Goal: Task Accomplishment & Management: Complete application form

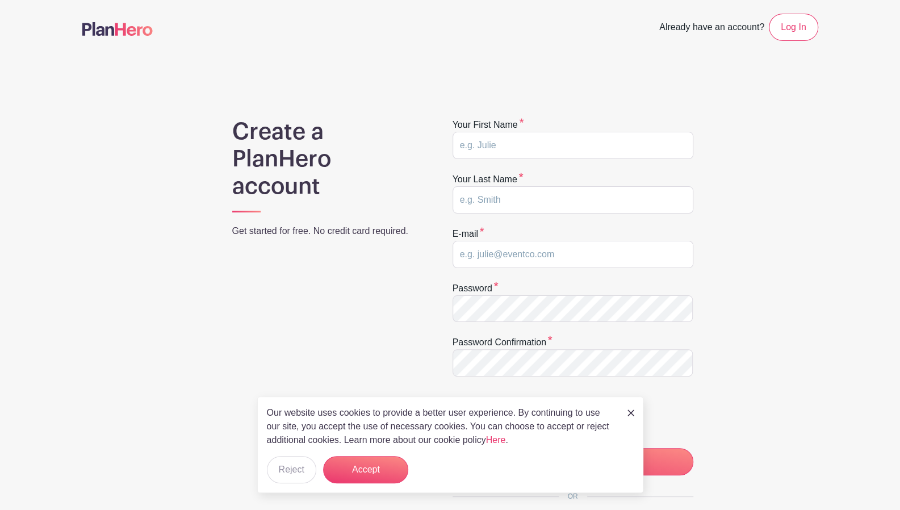
click at [631, 416] on img at bounding box center [630, 412] width 7 height 7
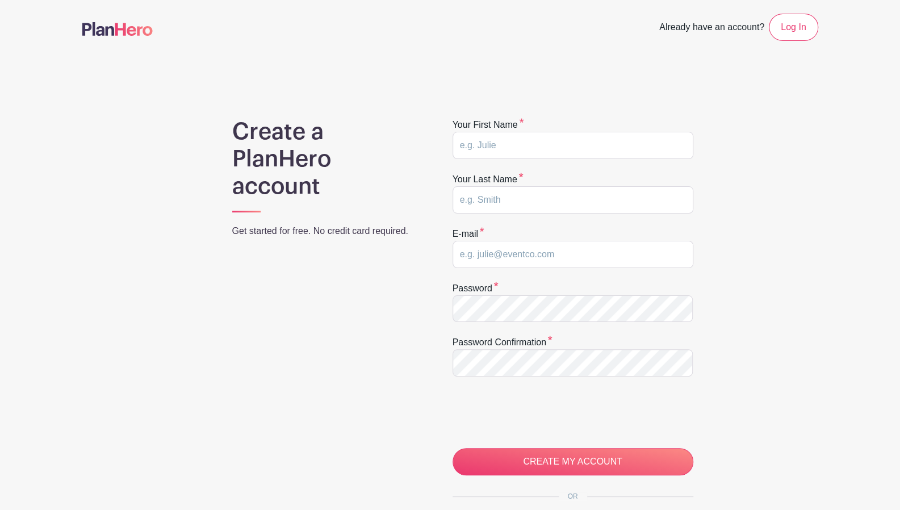
click at [861, 307] on main "Already have an account? Log In Create a PlanHero account Get started for free.…" at bounding box center [450, 336] width 900 height 672
click at [542, 139] on input "text" at bounding box center [572, 145] width 241 height 27
type input "Courtney"
click at [530, 195] on input "text" at bounding box center [572, 199] width 241 height 27
type input "Phillip"
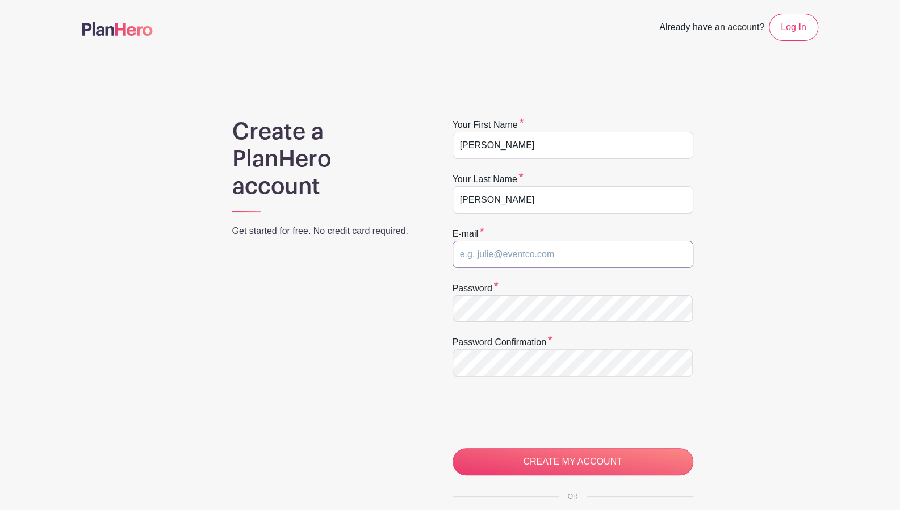
click at [524, 258] on input "email" at bounding box center [572, 254] width 241 height 27
type input "xiomegamedicalresponse@gmail.com"
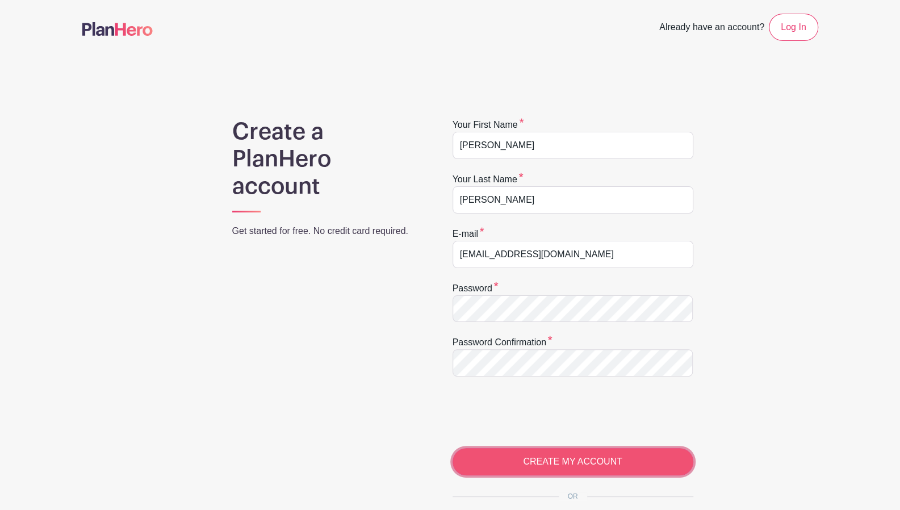
click at [567, 465] on input "CREATE MY ACCOUNT" at bounding box center [572, 461] width 241 height 27
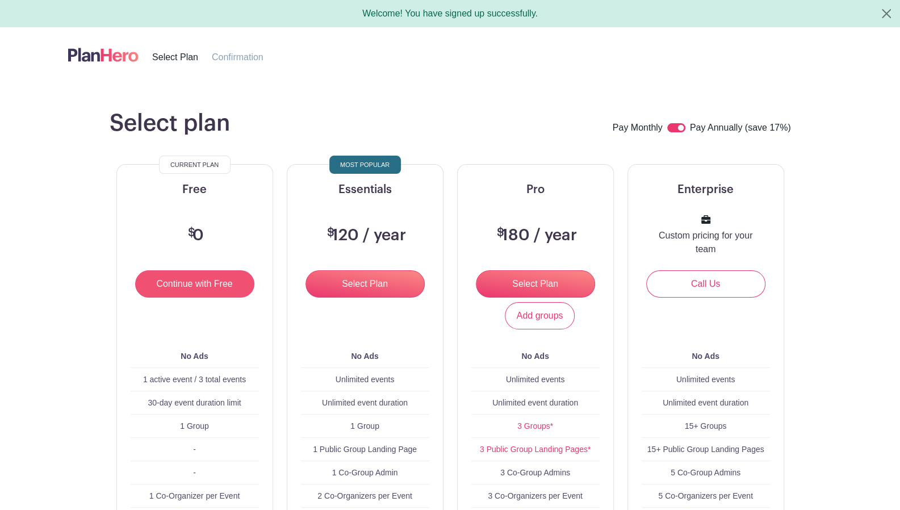
click at [196, 283] on input "Continue with Free" at bounding box center [194, 283] width 119 height 27
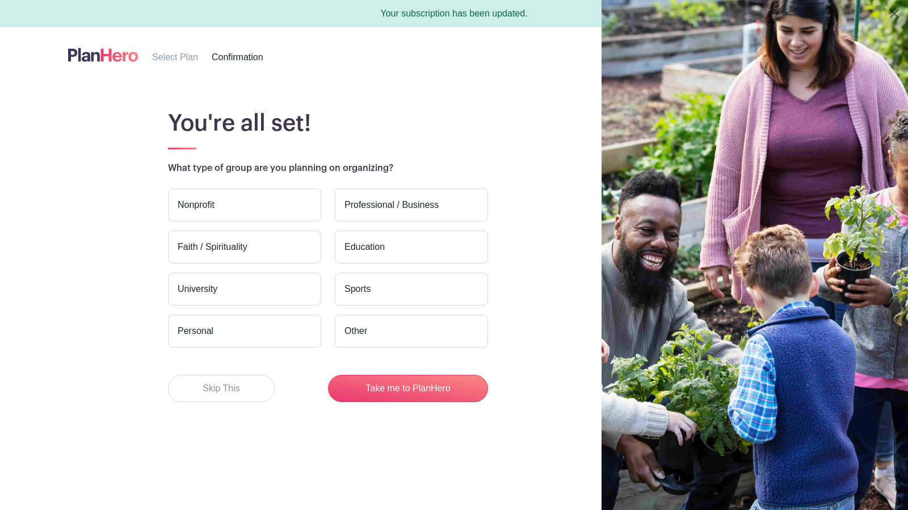
click at [259, 207] on label "Nonprofit" at bounding box center [244, 204] width 153 height 33
click at [0, 0] on input "Nonprofit" at bounding box center [0, 0] width 0 height 0
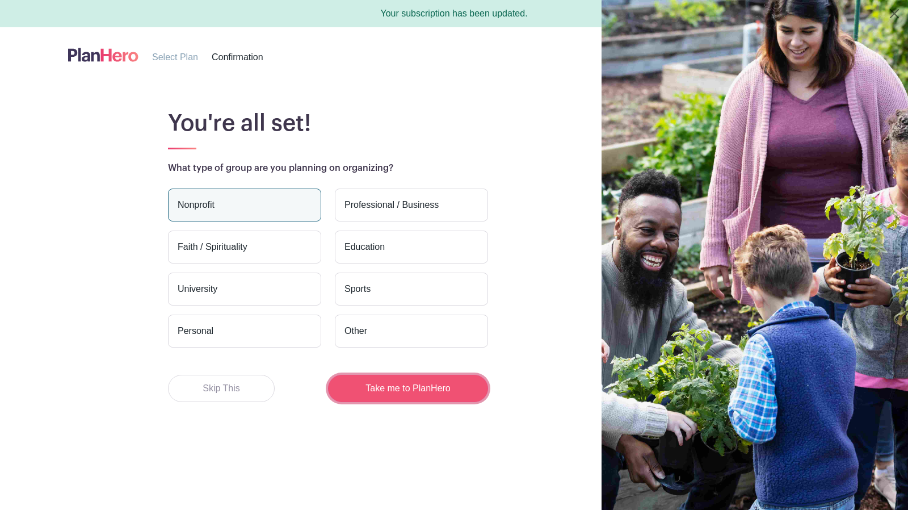
click at [386, 389] on button "Take me to PlanHero" at bounding box center [408, 388] width 160 height 27
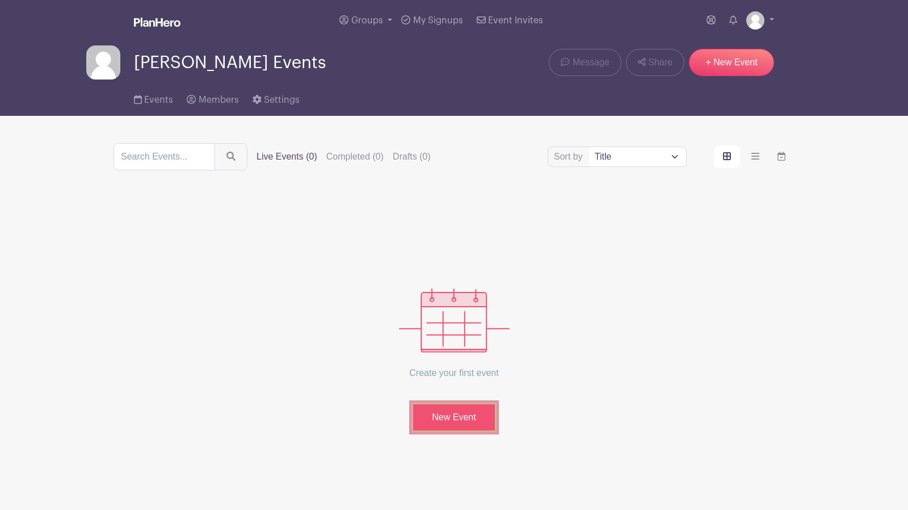
click at [450, 418] on link "New Event" at bounding box center [454, 417] width 85 height 30
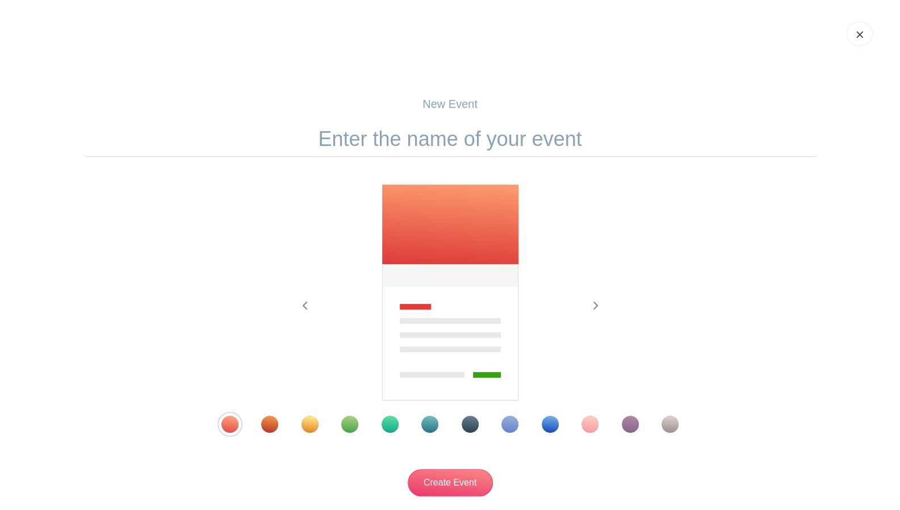
click at [350, 427] on div "Template 4" at bounding box center [349, 424] width 17 height 17
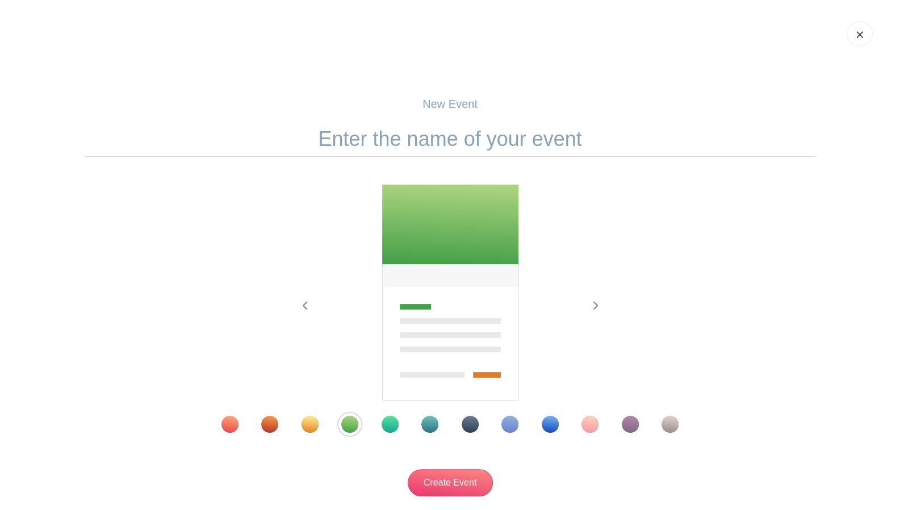
click at [498, 141] on input "text" at bounding box center [450, 138] width 736 height 35
type input "M"
type input "C"
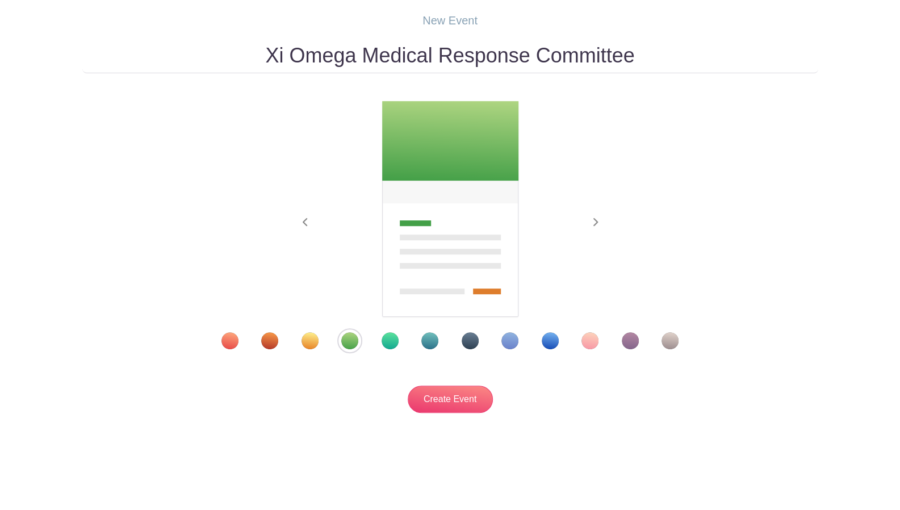
scroll to position [84, 0]
type input "Xi Omega Medical Response Committee"
click at [588, 341] on div "Template 10" at bounding box center [589, 339] width 17 height 17
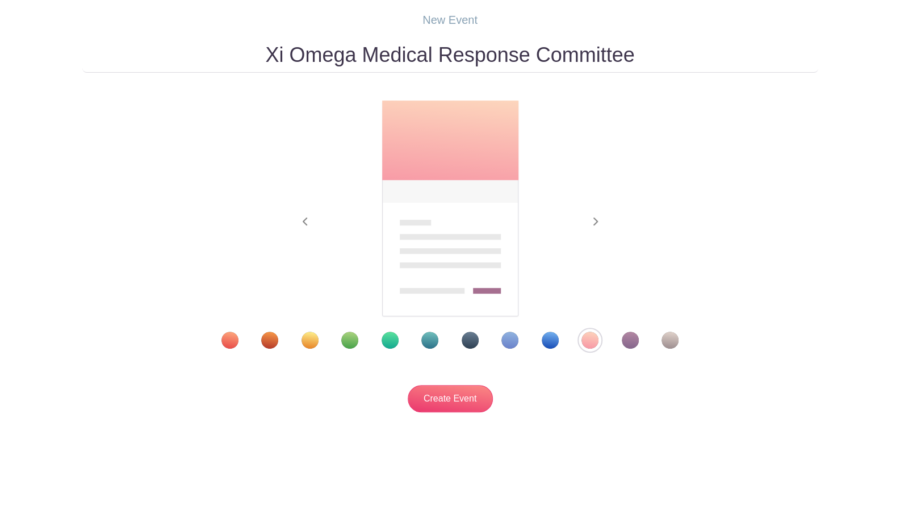
click at [349, 341] on div "Template 4" at bounding box center [349, 339] width 17 height 17
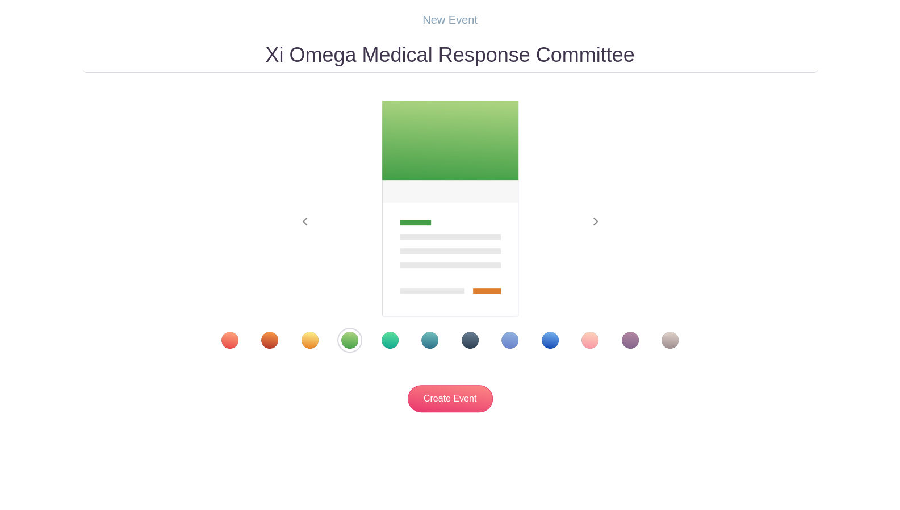
click at [385, 335] on div "Template 5" at bounding box center [389, 339] width 17 height 17
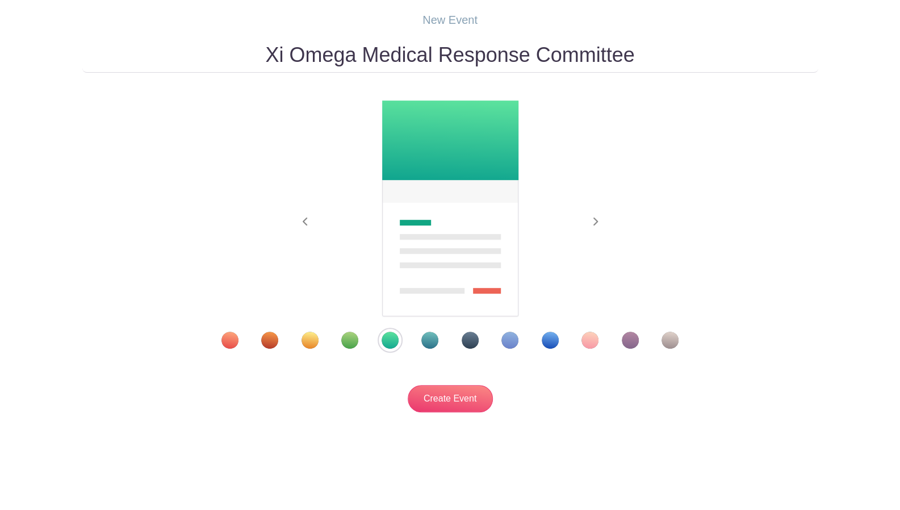
click at [345, 340] on div "Template 4" at bounding box center [349, 339] width 17 height 17
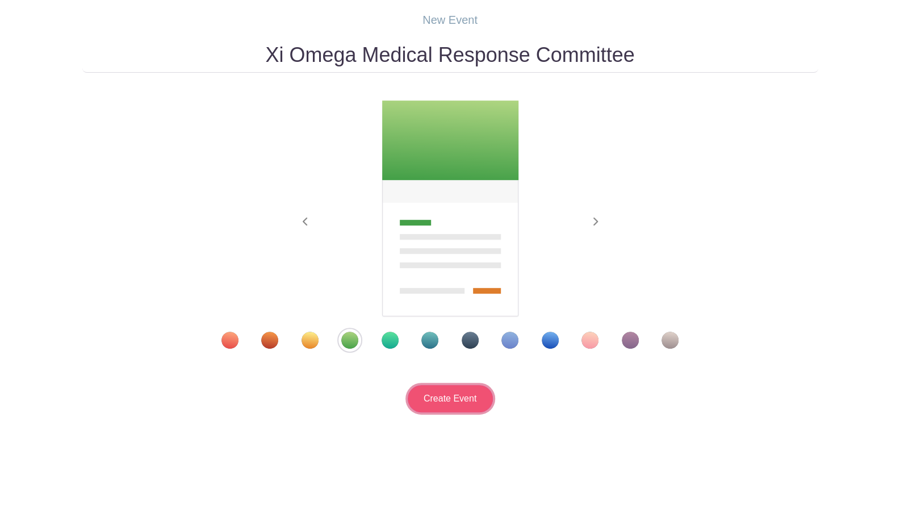
click at [436, 399] on input "Create Event" at bounding box center [450, 398] width 85 height 27
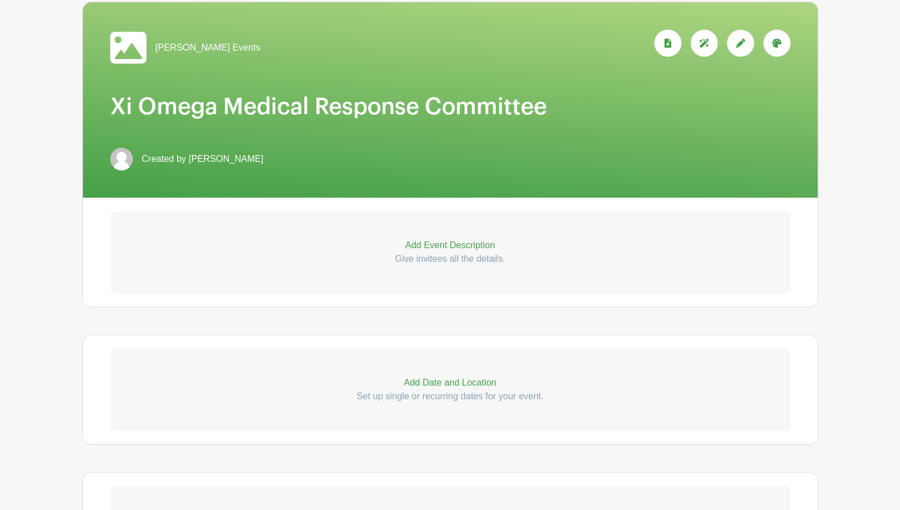
scroll to position [170, 0]
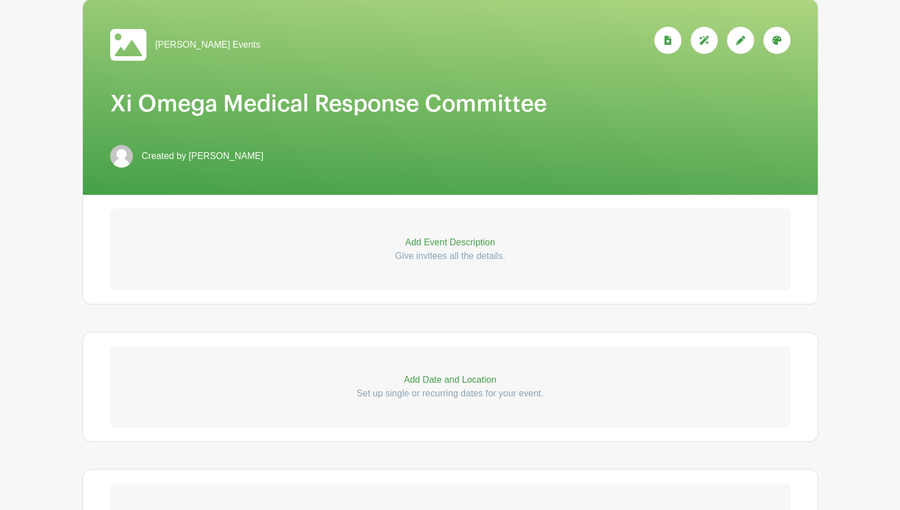
click at [444, 241] on p "Add Event Description" at bounding box center [450, 243] width 680 height 14
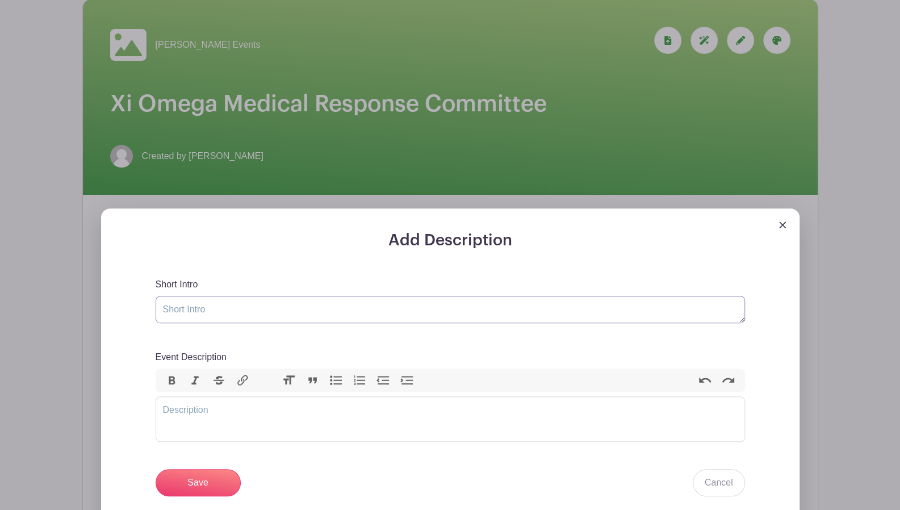
click at [390, 310] on textarea "Short Intro" at bounding box center [450, 309] width 589 height 27
type textarea "Xi Omega Business Meeting Sign Ups"
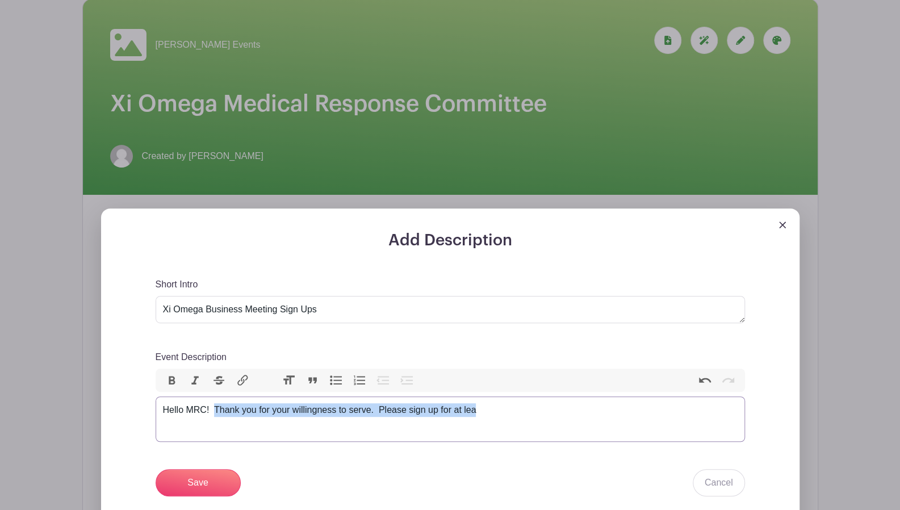
drag, startPoint x: 212, startPoint y: 410, endPoint x: 485, endPoint y: 422, distance: 272.7
click at [485, 422] on trix-editor "Hello MRC! Thank you for your willingness to serve. Please sign up for at lea" at bounding box center [450, 418] width 589 height 45
paste trix-editor "<div>Hello MRC!&nbsp; Please sign up to serve at <strong>at least one chapter m…"
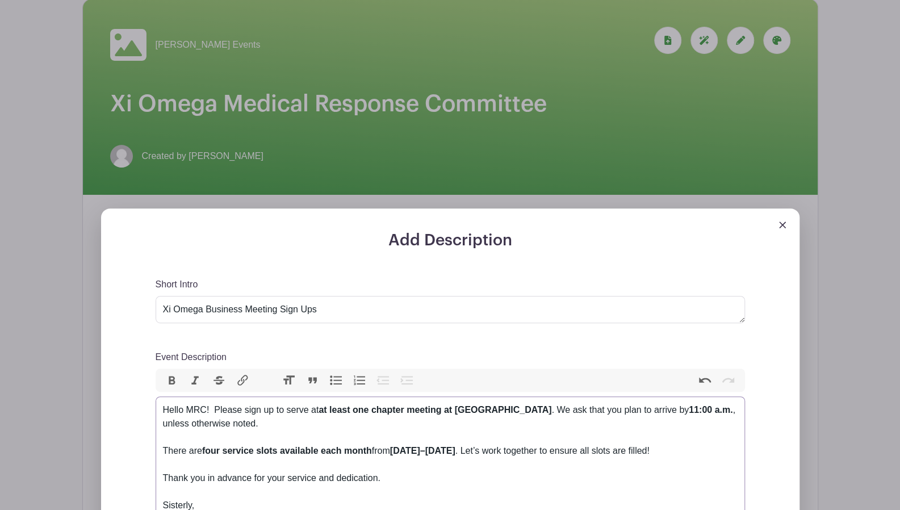
click at [213, 407] on div "Hello MRC! Please sign up to serve at at least one chapter meeting at Roosevelt…" at bounding box center [450, 423] width 574 height 41
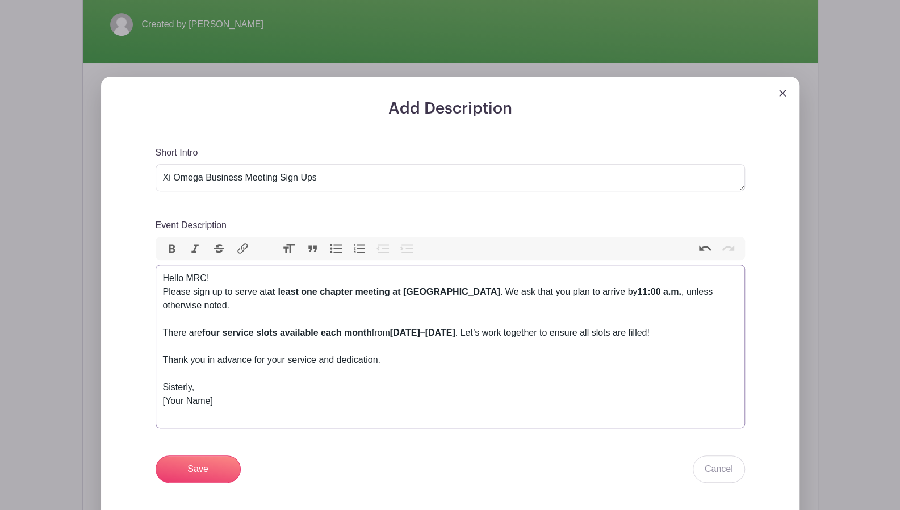
scroll to position [341, 0]
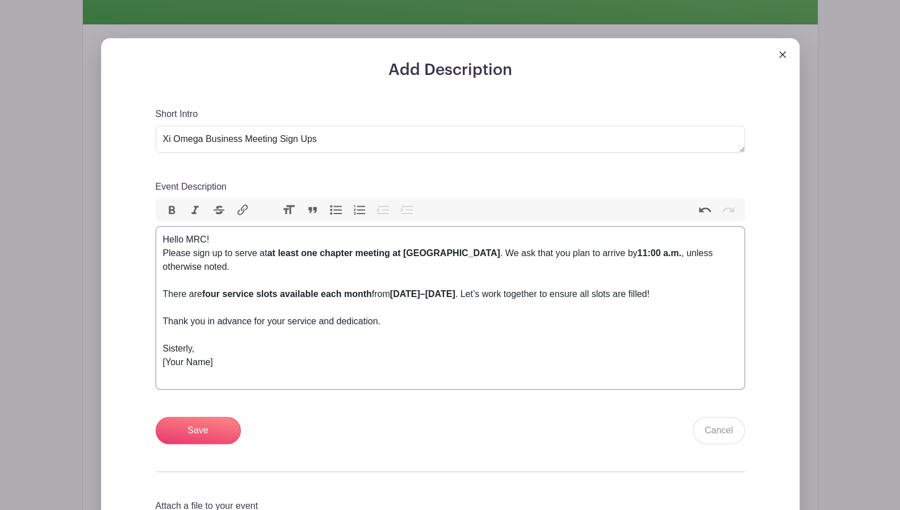
drag, startPoint x: 207, startPoint y: 365, endPoint x: 161, endPoint y: 365, distance: 46.0
click at [161, 365] on trix-editor "Hello MRC! Please sign up to serve at at least one chapter meeting at Roosevelt…" at bounding box center [450, 307] width 589 height 163
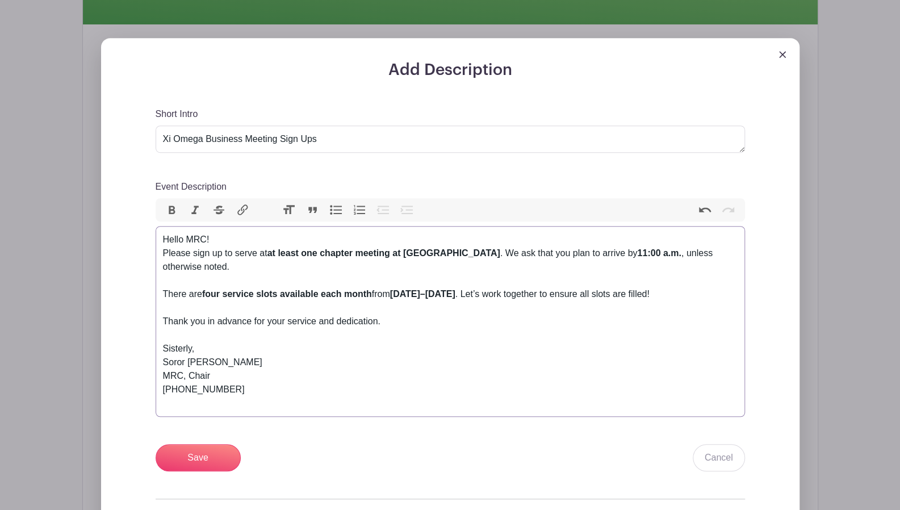
type trix-editor "<div>Hello MRC!&nbsp; <br>Please sign up to serve at <strong>at least one chapt…"
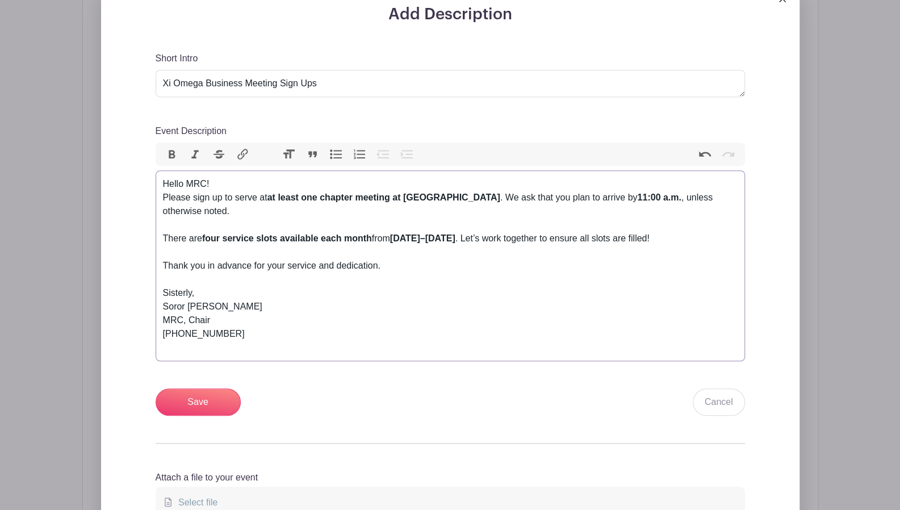
scroll to position [397, 0]
click at [193, 405] on input "Save" at bounding box center [198, 400] width 85 height 27
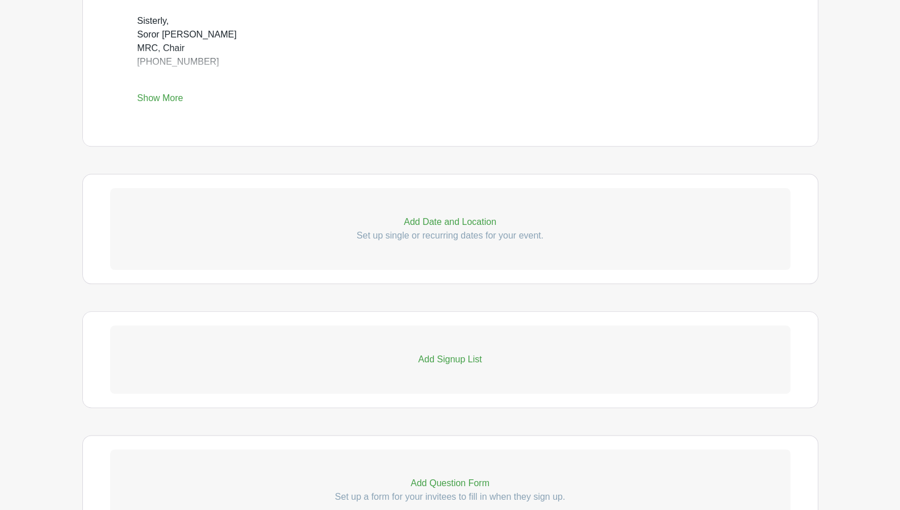
scroll to position [658, 0]
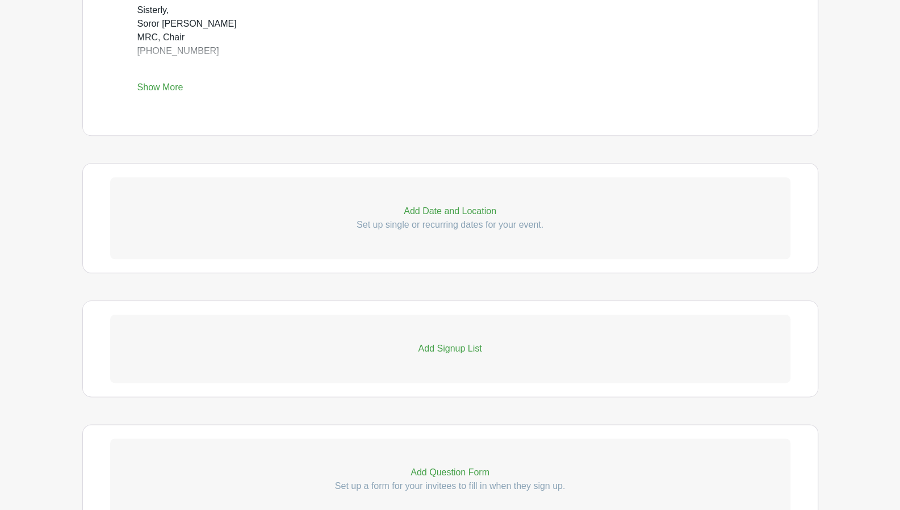
click at [451, 209] on p "Add Date and Location" at bounding box center [450, 211] width 680 height 14
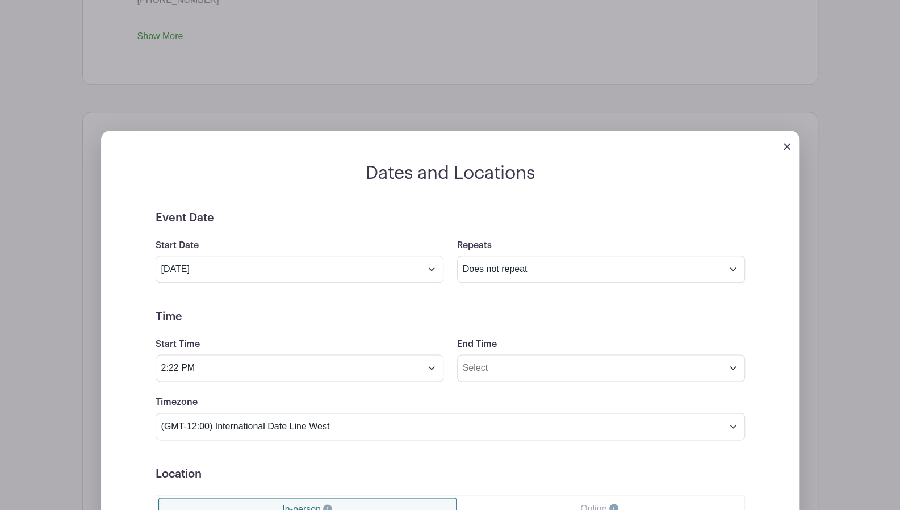
scroll to position [715, 0]
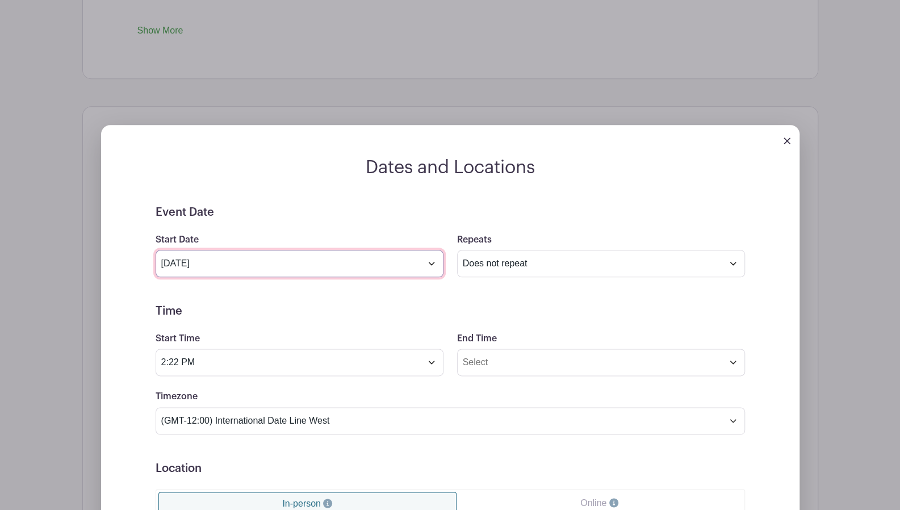
click at [434, 264] on input "Aug 14 2025" at bounding box center [300, 263] width 288 height 27
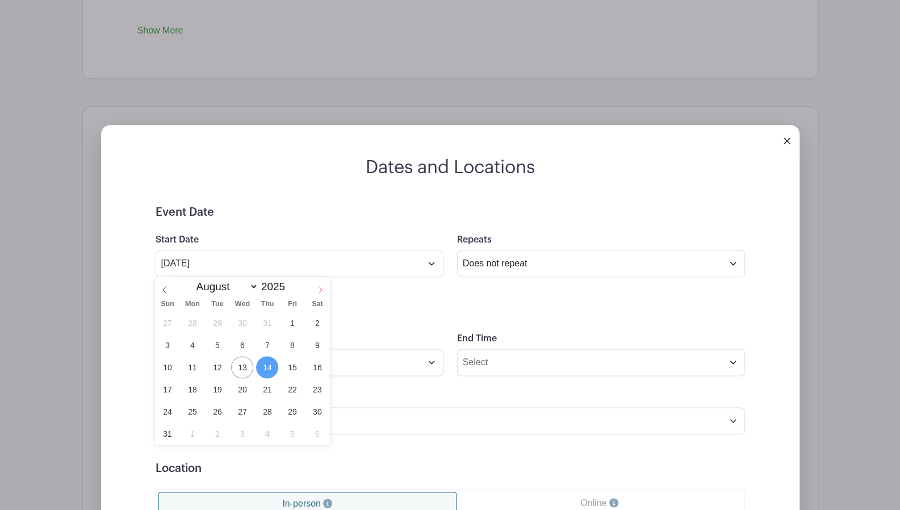
click at [319, 286] on icon at bounding box center [320, 290] width 8 height 8
select select "8"
click at [312, 320] on span "6" at bounding box center [317, 323] width 22 height 22
type input "Sep 6 2025"
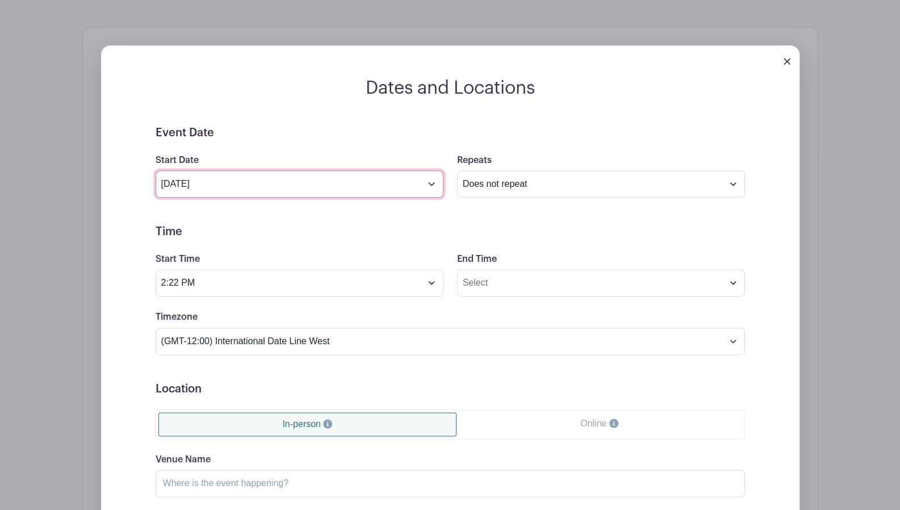
scroll to position [829, 0]
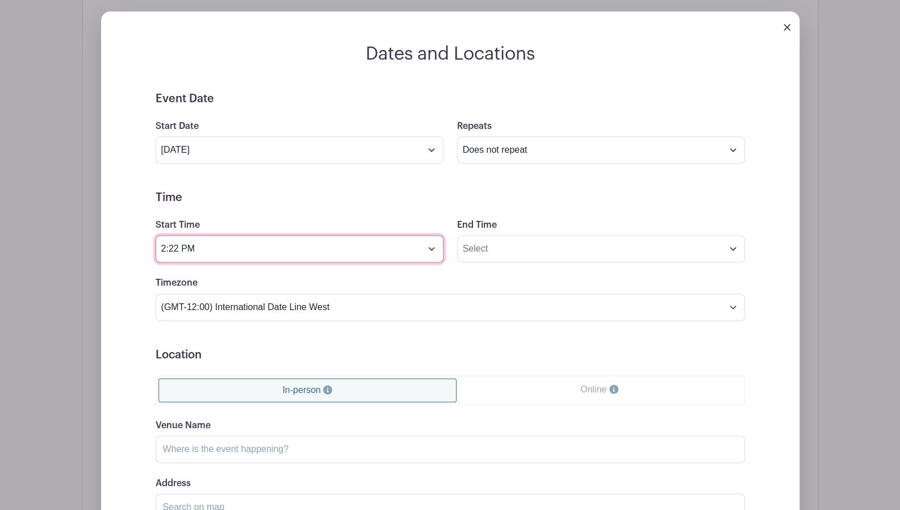
click at [431, 247] on input "2:22 PM" at bounding box center [300, 248] width 288 height 27
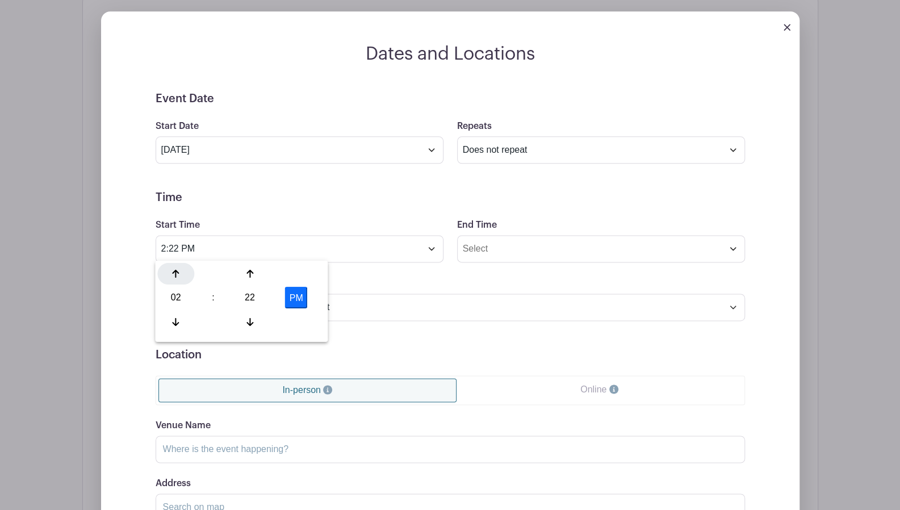
click at [180, 275] on div at bounding box center [175, 274] width 37 height 22
click at [176, 323] on icon at bounding box center [176, 321] width 7 height 9
click at [177, 323] on icon at bounding box center [176, 321] width 7 height 9
click at [177, 323] on icon at bounding box center [176, 321] width 7 height 8
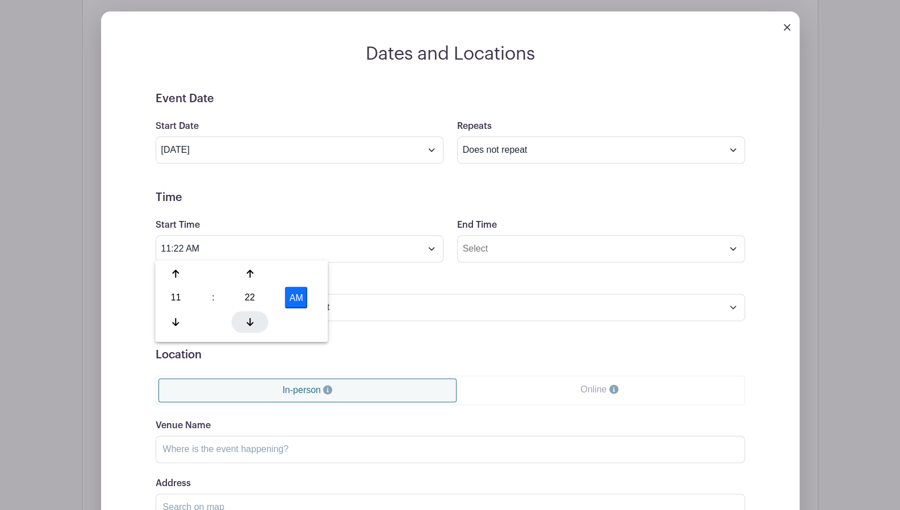
click at [247, 321] on icon at bounding box center [249, 321] width 7 height 9
click at [246, 293] on div "20" at bounding box center [250, 298] width 37 height 22
drag, startPoint x: 183, startPoint y: 277, endPoint x: 221, endPoint y: 283, distance: 38.5
click at [184, 277] on div "00" at bounding box center [176, 274] width 38 height 22
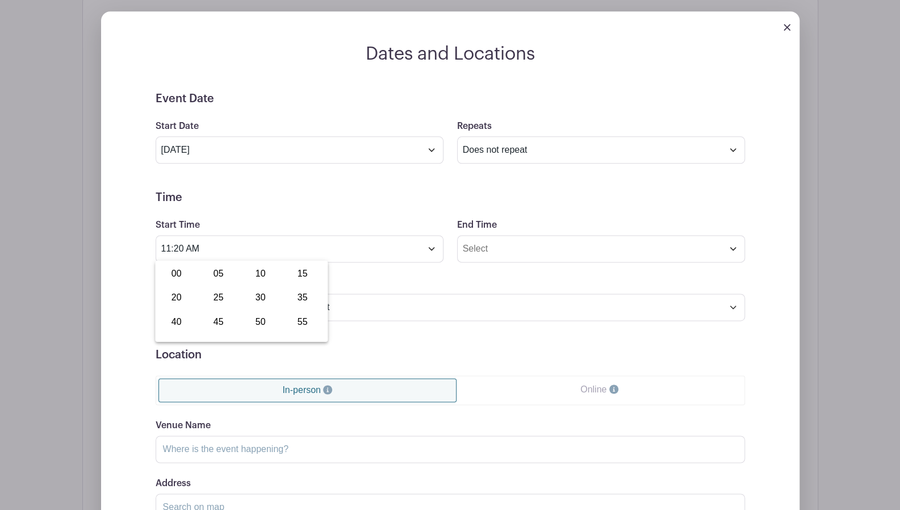
type input "11:00 AM"
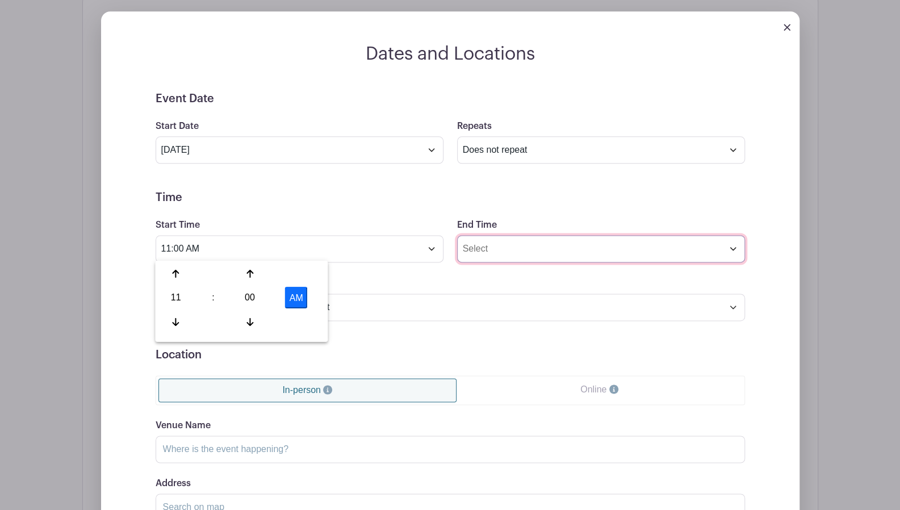
click at [539, 244] on input "End Time" at bounding box center [601, 248] width 288 height 27
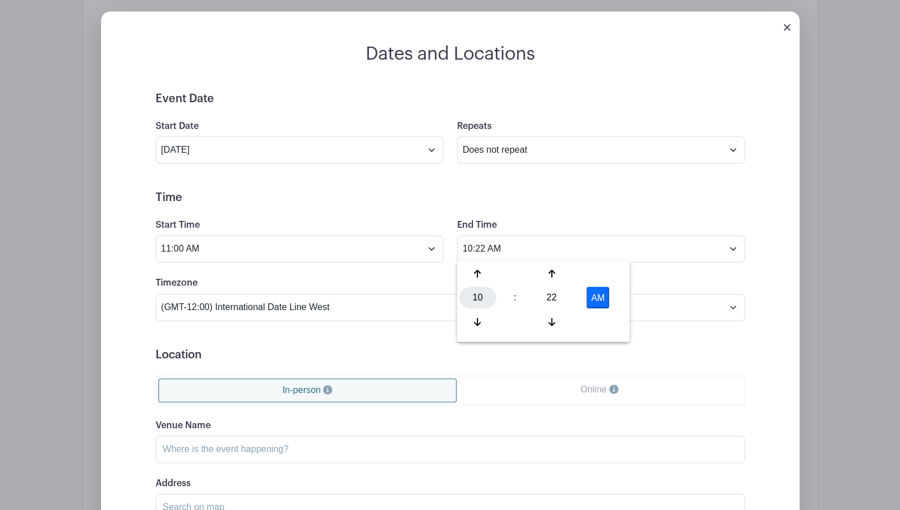
click at [477, 304] on div "10" at bounding box center [477, 298] width 37 height 22
click at [594, 275] on div "03" at bounding box center [604, 274] width 38 height 22
click at [548, 291] on div "22" at bounding box center [551, 298] width 37 height 22
click at [469, 270] on div "00" at bounding box center [478, 274] width 38 height 22
click at [603, 296] on button "AM" at bounding box center [597, 298] width 23 height 22
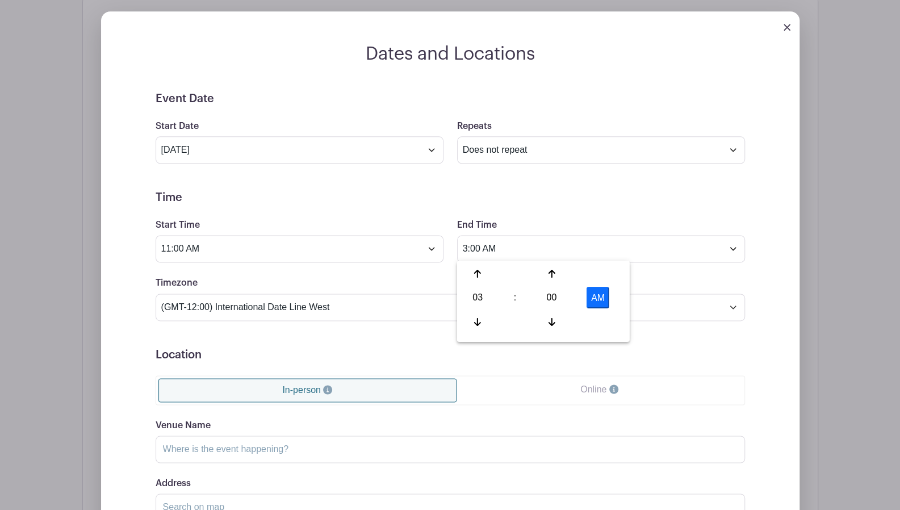
type input "3:00 PM"
click at [704, 365] on form "Event Date Start Date Sep 6 2025 Repeats Does not repeat Daily Weekly Monthly o…" at bounding box center [450, 347] width 589 height 511
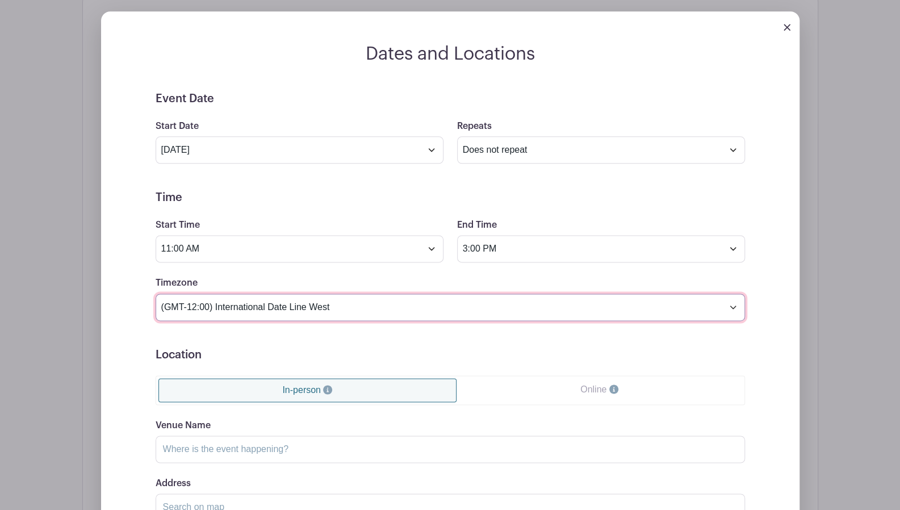
click at [480, 309] on select "(GMT-12:00) International Date Line West (GMT-11:00) American Samoa (GMT-11:00)…" at bounding box center [450, 306] width 589 height 27
select select "Eastern Time (US & Canada)"
click at [156, 293] on select "(GMT-12:00) International Date Line West (GMT-11:00) American Samoa (GMT-11:00)…" at bounding box center [450, 306] width 589 height 27
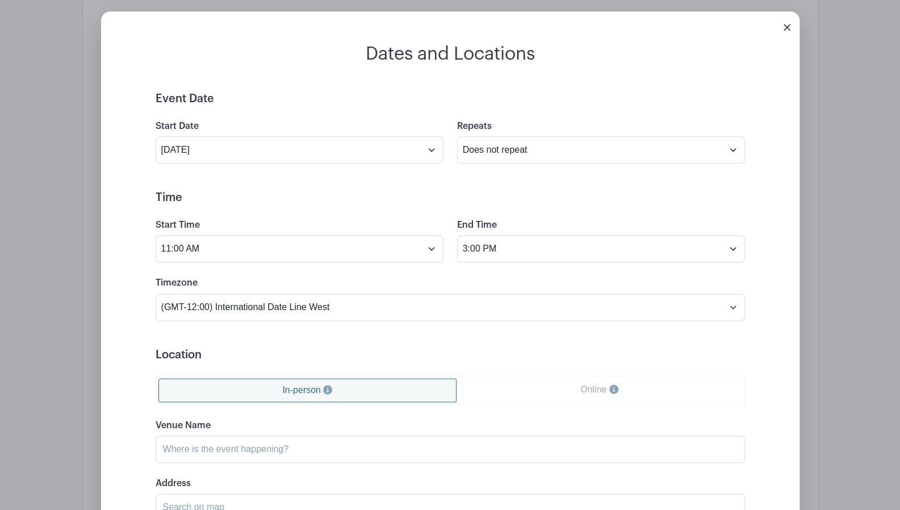
click at [702, 348] on h5 "Location" at bounding box center [450, 355] width 589 height 14
click at [566, 144] on select "Does not repeat Daily Weekly Monthly on day 6 Monthly on the first Saturday Oth…" at bounding box center [601, 149] width 288 height 27
select select "monthly_wday"
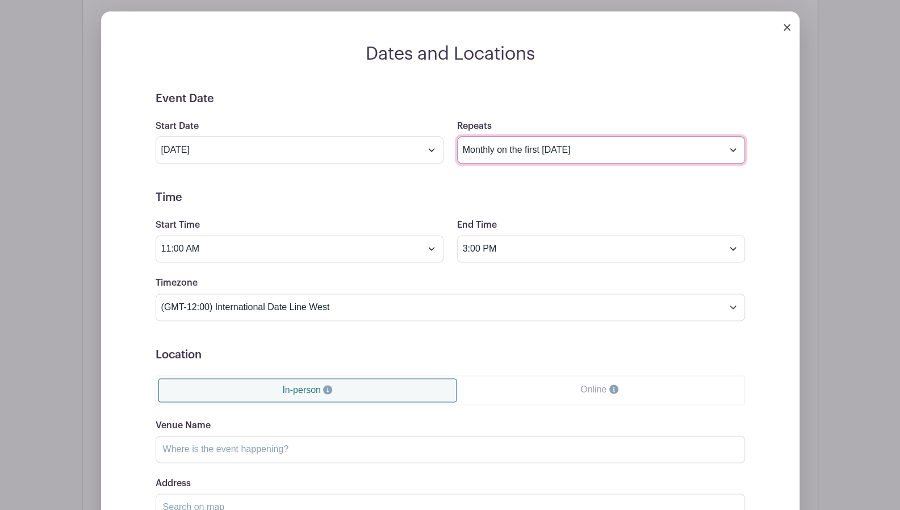
click at [457, 136] on select "Does not repeat Daily Weekly Monthly on day 6 Monthly on the first Saturday Oth…" at bounding box center [601, 149] width 288 height 27
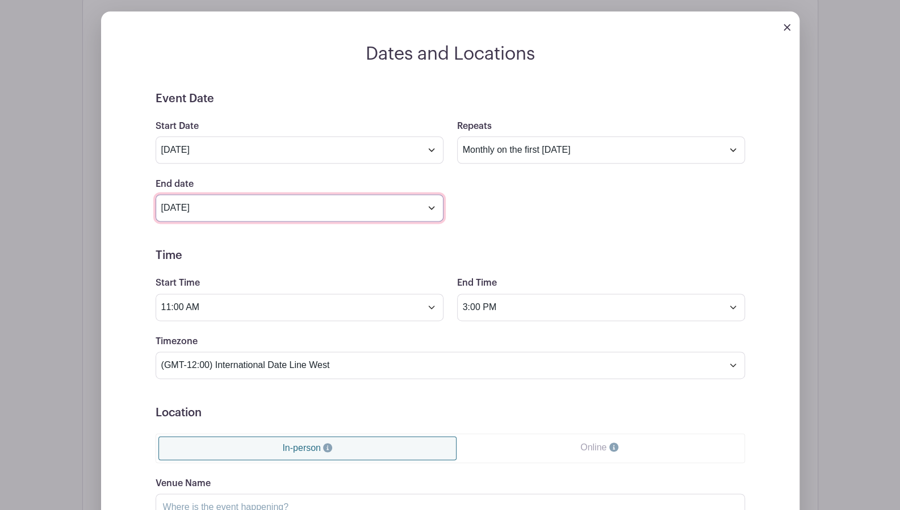
click at [429, 206] on input "Oct 6 2025" at bounding box center [300, 207] width 288 height 27
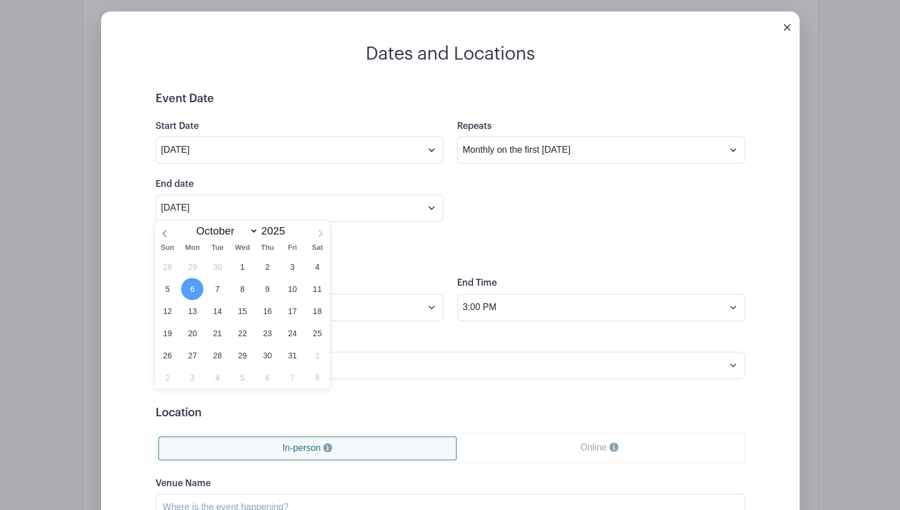
click at [314, 231] on span at bounding box center [319, 229] width 19 height 19
click at [321, 231] on icon at bounding box center [320, 233] width 8 height 8
select select "11"
click at [316, 264] on span "6" at bounding box center [317, 266] width 22 height 22
type input "Dec 6 2025"
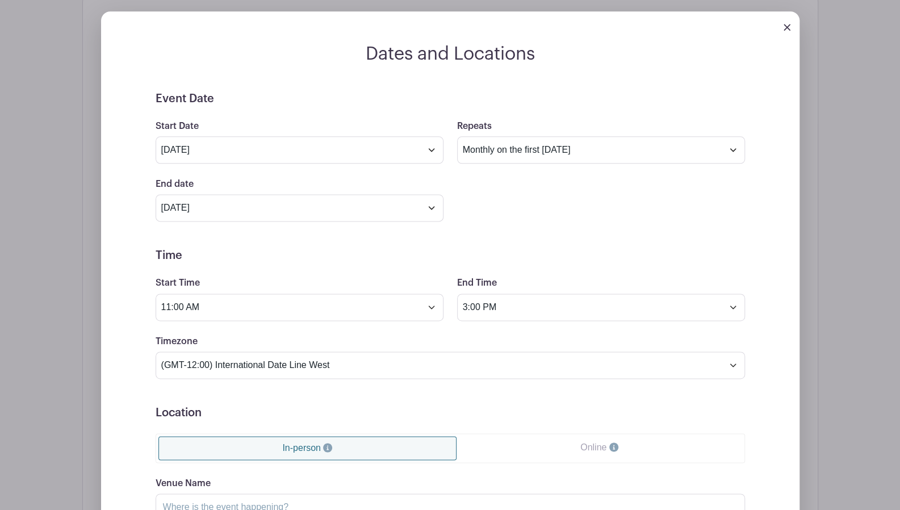
click at [564, 249] on h5 "Time" at bounding box center [450, 256] width 589 height 14
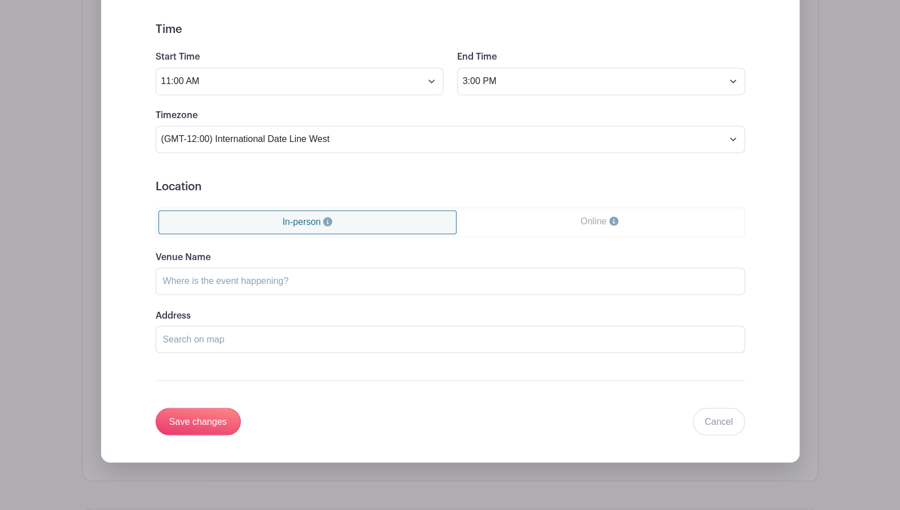
scroll to position [1056, 0]
click at [435, 282] on input "Venue Name" at bounding box center [450, 279] width 589 height 27
type input "Roosevelt High School"
click at [402, 343] on input "Address" at bounding box center [450, 337] width 589 height 27
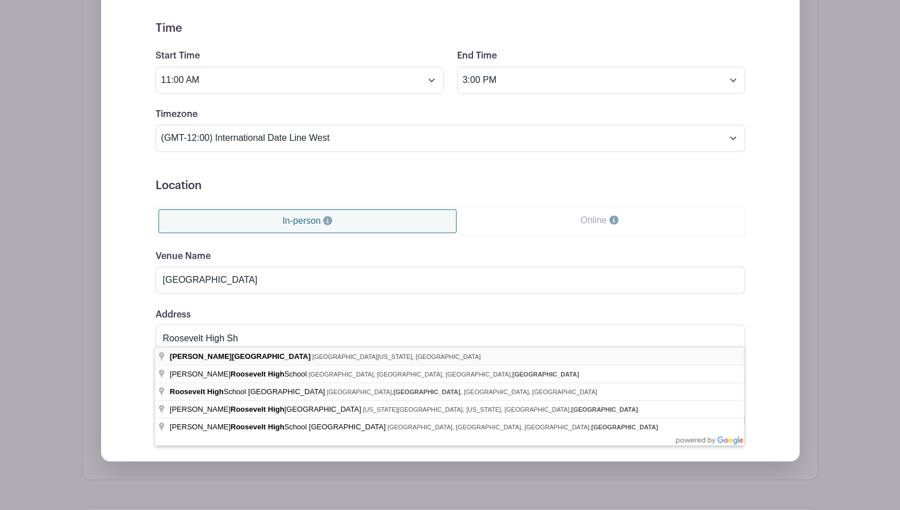
type input "Theodore Roosevelt High School, 13th Street Northwest, Washington, DC, USA"
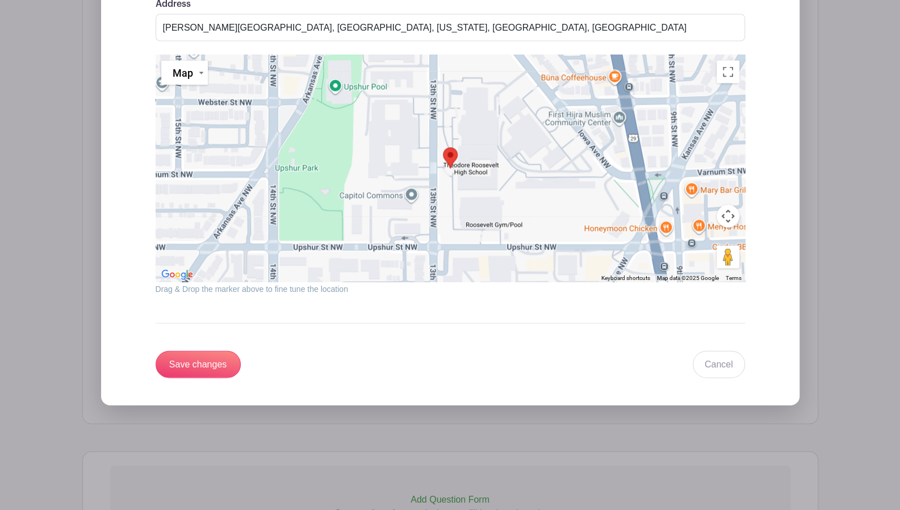
scroll to position [1396, 0]
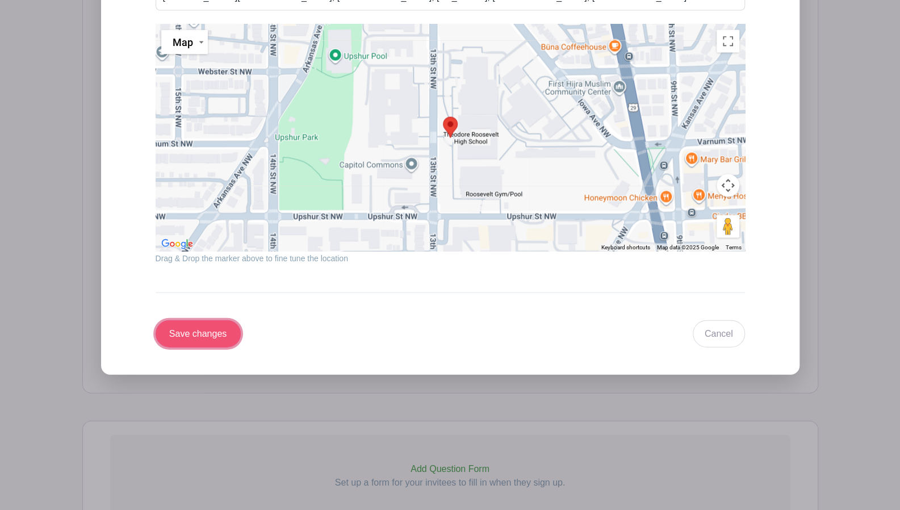
click at [181, 327] on input "Save changes" at bounding box center [198, 333] width 85 height 27
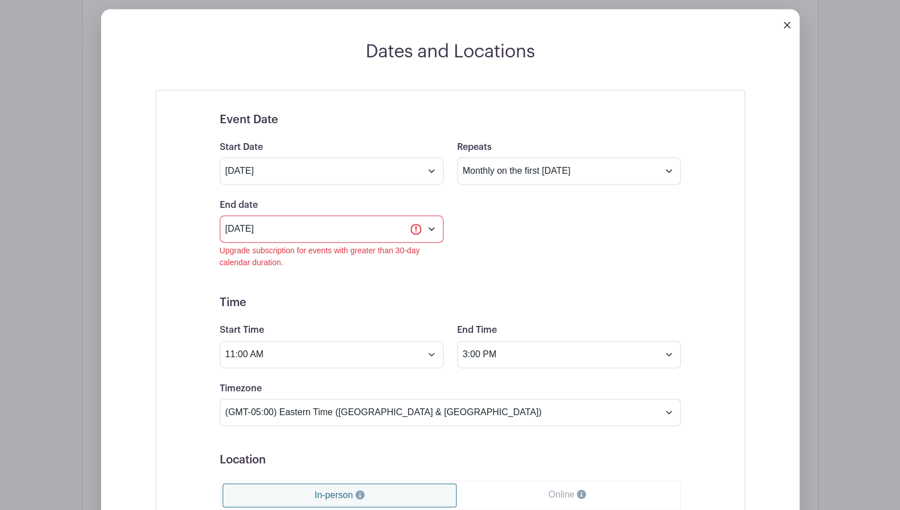
scroll to position [829, 0]
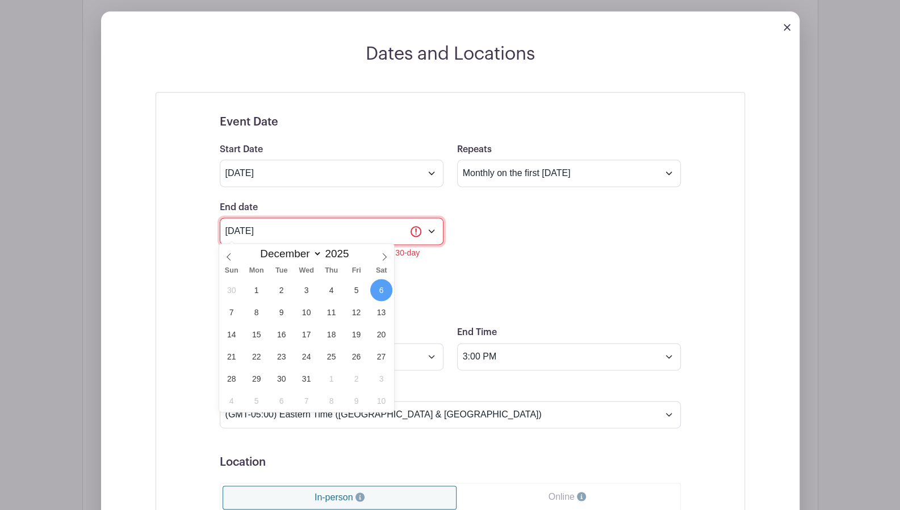
click at [430, 226] on input "Dec 6 2025" at bounding box center [332, 230] width 224 height 27
click at [225, 256] on icon at bounding box center [229, 257] width 8 height 8
select select "10"
click at [381, 292] on span "1" at bounding box center [381, 290] width 22 height 22
type input "Nov 1 2025"
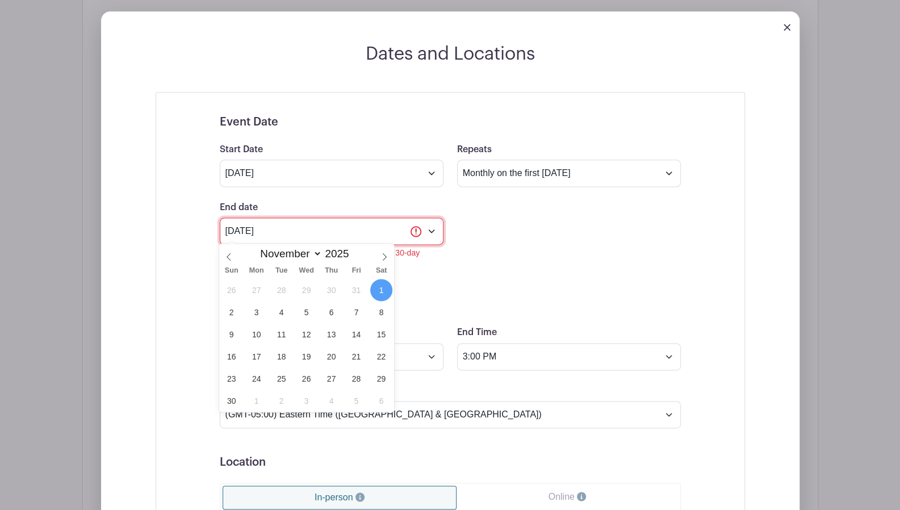
click at [430, 230] on input "Nov 1 2025" at bounding box center [332, 230] width 224 height 27
click at [228, 251] on span at bounding box center [228, 253] width 19 height 19
click at [228, 255] on icon at bounding box center [228, 256] width 4 height 7
select select "8"
click at [379, 290] on span "6" at bounding box center [381, 290] width 22 height 22
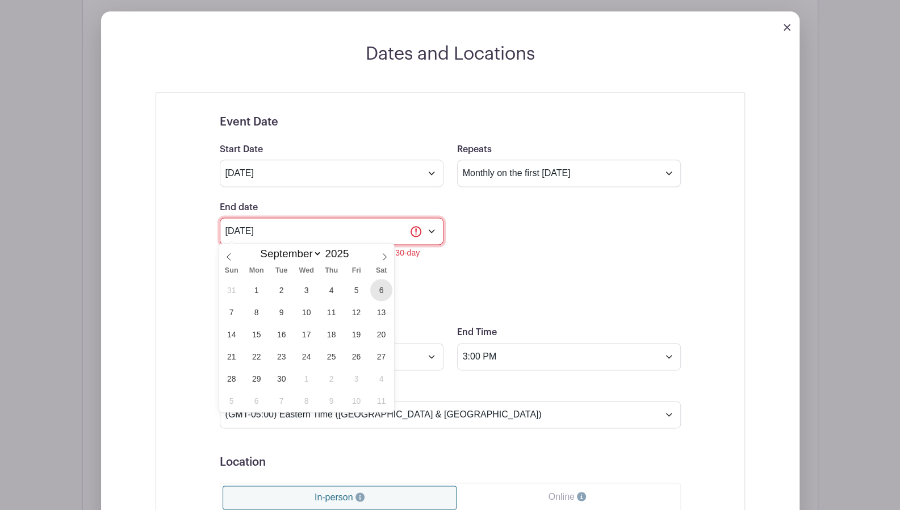
type input "Sep 6 2025"
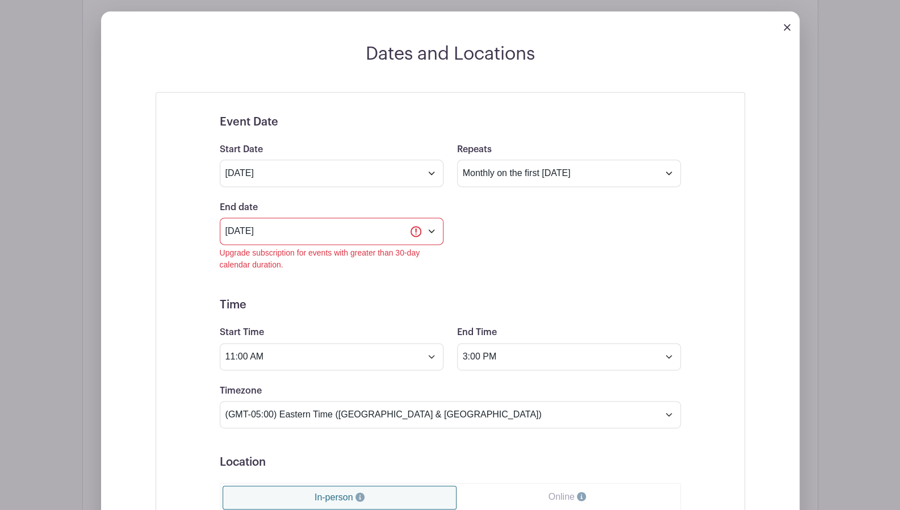
click at [665, 171] on select "Does not repeat Daily Weekly Monthly on day 6 Monthly on the first Saturday Oth…" at bounding box center [569, 173] width 224 height 27
select select "once"
click at [457, 160] on select "Does not repeat Daily Weekly Monthly on day 6 Monthly on the first Saturday Oth…" at bounding box center [569, 173] width 224 height 27
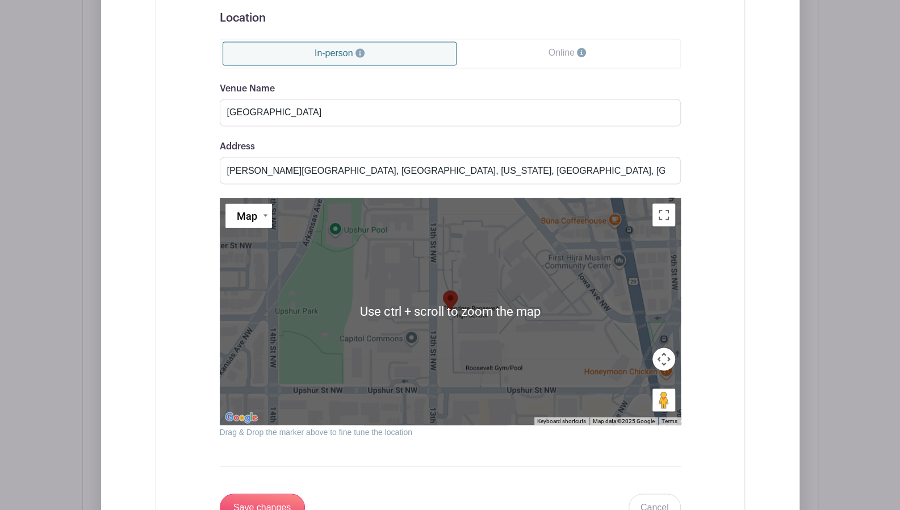
scroll to position [1396, 0]
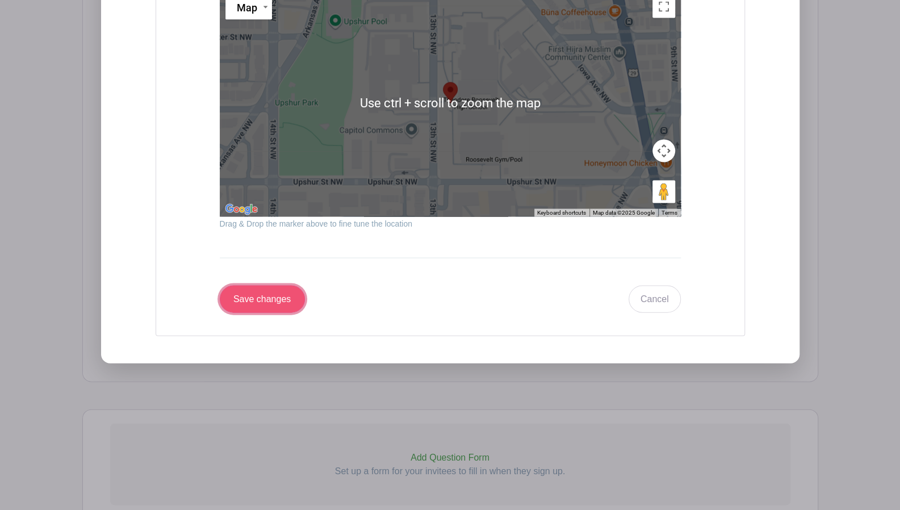
click at [258, 295] on input "Save changes" at bounding box center [262, 299] width 85 height 27
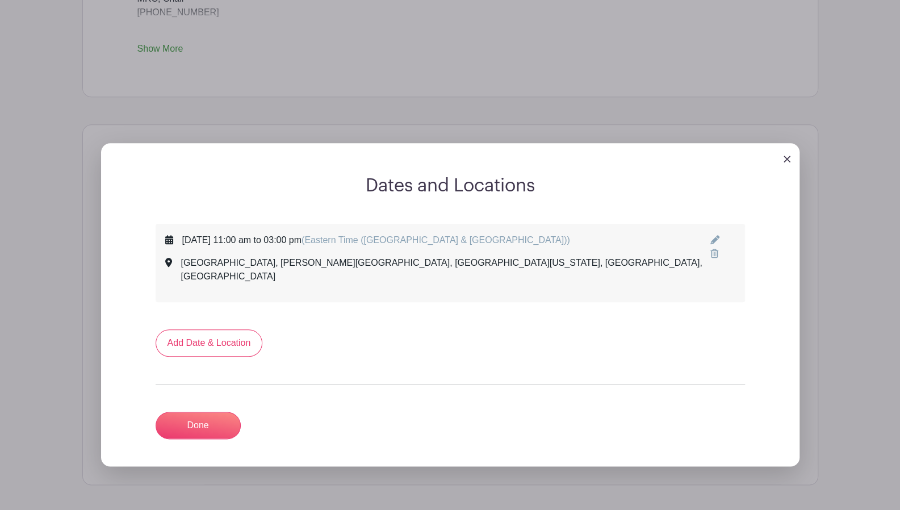
scroll to position [603, 0]
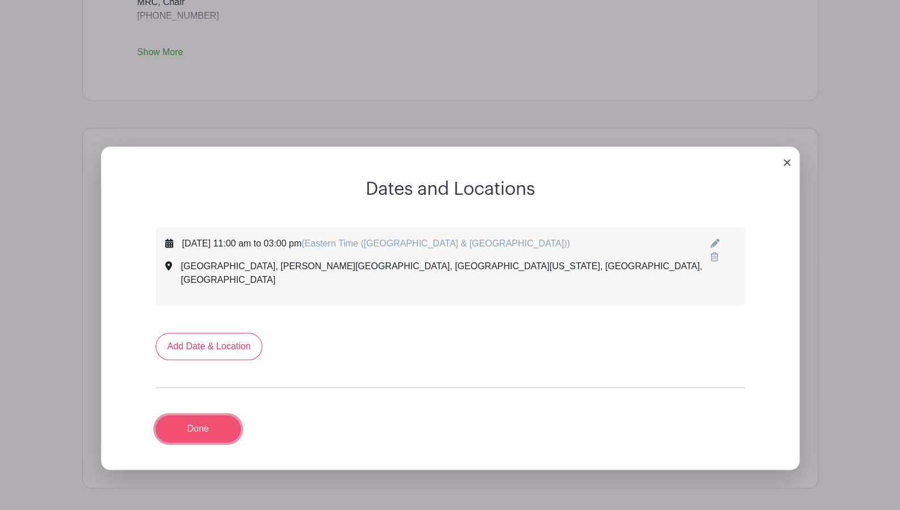
click at [192, 417] on link "Done" at bounding box center [198, 428] width 85 height 27
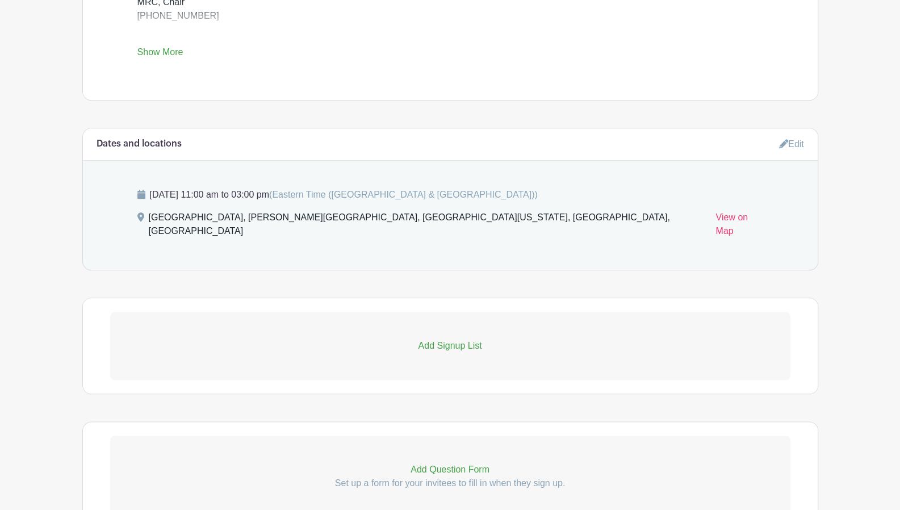
click at [442, 339] on p "Add Signup List" at bounding box center [450, 346] width 680 height 14
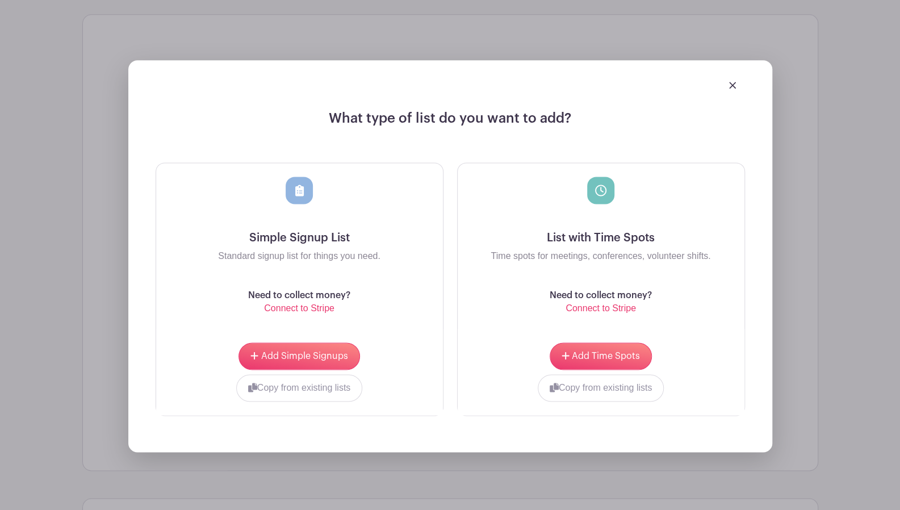
scroll to position [887, 0]
click at [315, 351] on span "Add Simple Signups" at bounding box center [304, 355] width 87 height 9
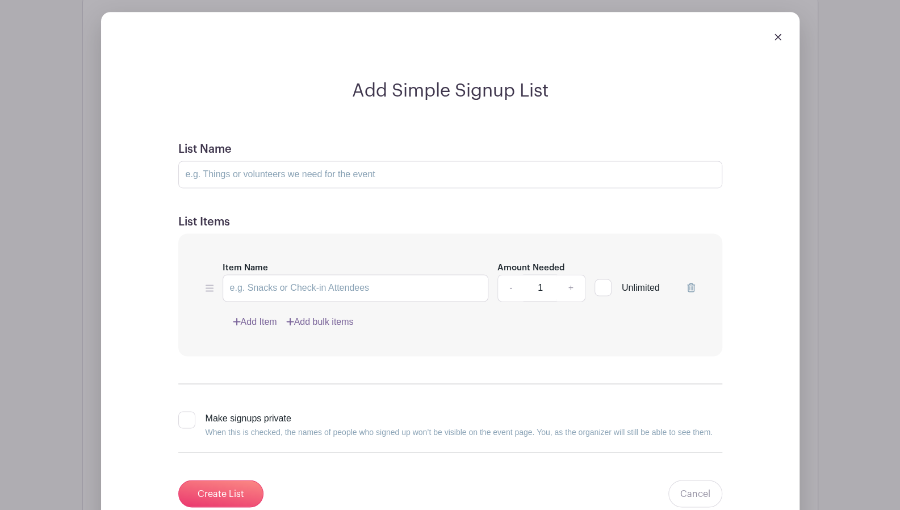
scroll to position [1034, 0]
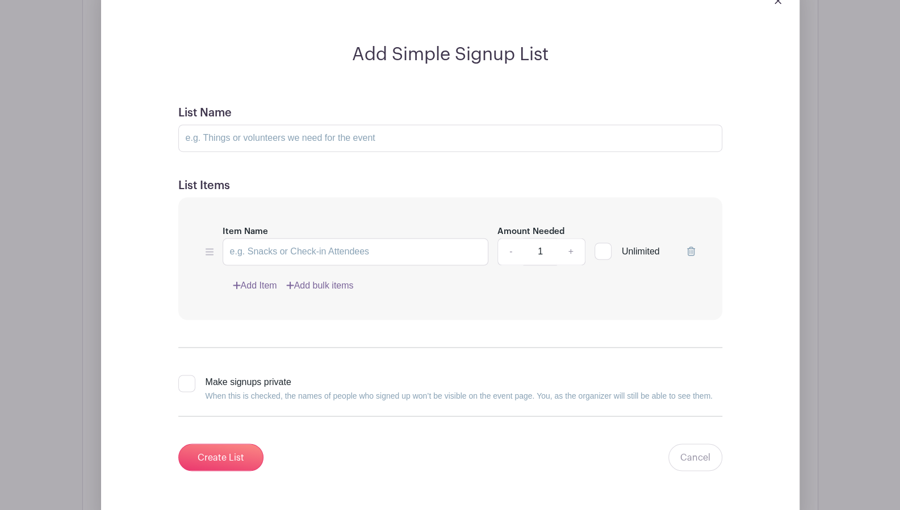
click at [227, 93] on form "List Name List Items Item Name Amount Needed - 1 + Unlimited Add Item Add bulk …" at bounding box center [450, 289] width 571 height 392
click at [694, 443] on link "Cancel" at bounding box center [695, 456] width 54 height 27
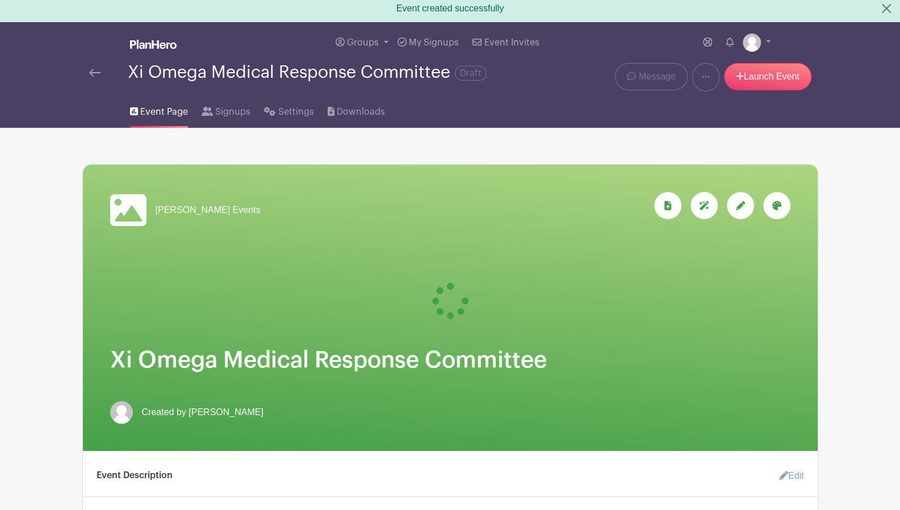
scroll to position [0, 0]
